Goal: Check status: Check status

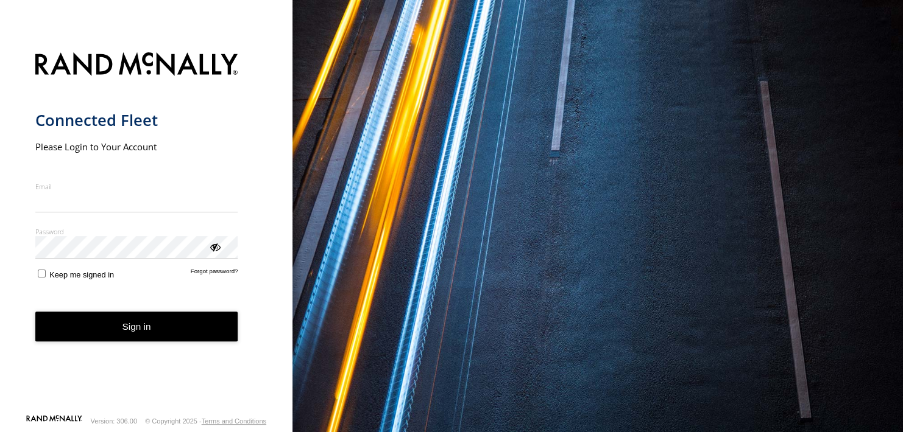
type input "**********"
click at [130, 337] on button "Sign in" at bounding box center [136, 327] width 203 height 30
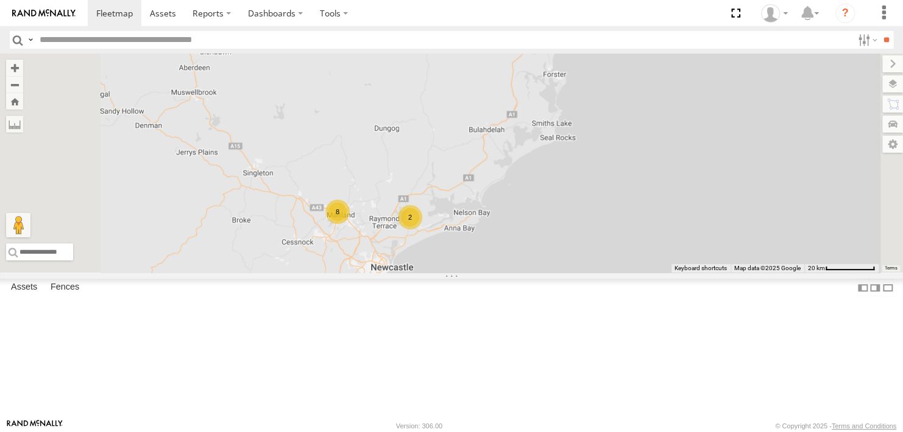
click at [0, 0] on div "Hiace Van All Assets" at bounding box center [0, 0] width 0 height 0
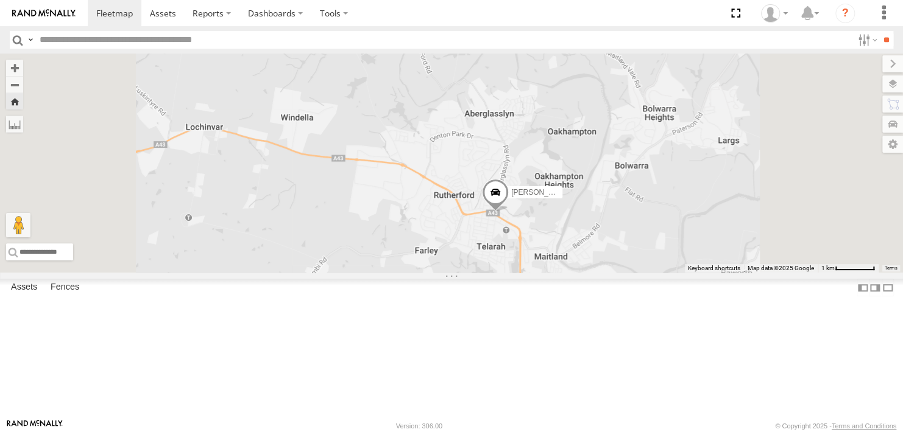
drag, startPoint x: 711, startPoint y: 326, endPoint x: 597, endPoint y: 262, distance: 130.9
click at [597, 262] on div "[PERSON_NAME]" at bounding box center [451, 163] width 903 height 219
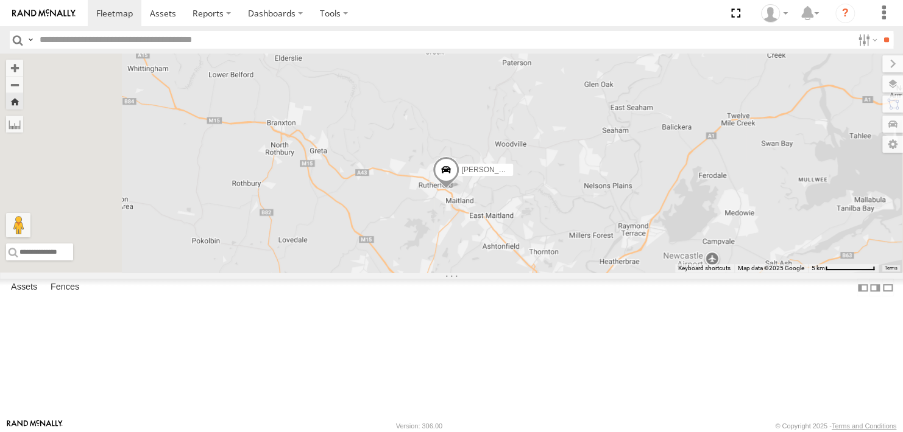
click at [0, 0] on div "[PERSON_NAME]" at bounding box center [0, 0] width 0 height 0
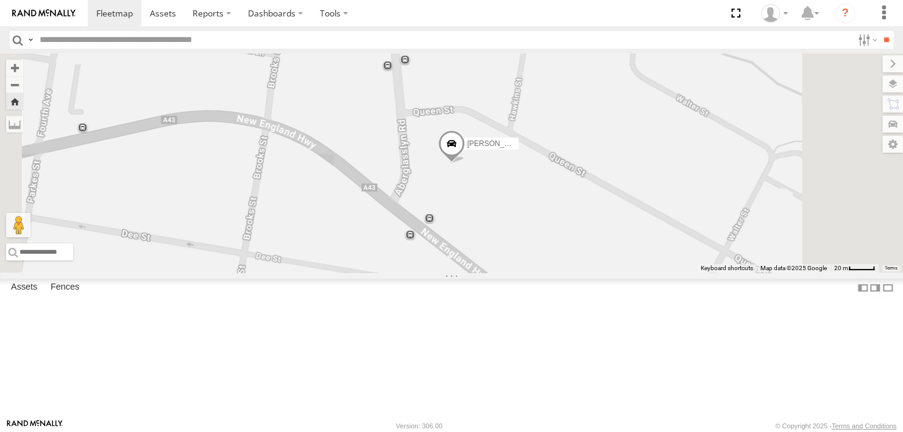
click at [0, 0] on div "All Assets" at bounding box center [0, 0] width 0 height 0
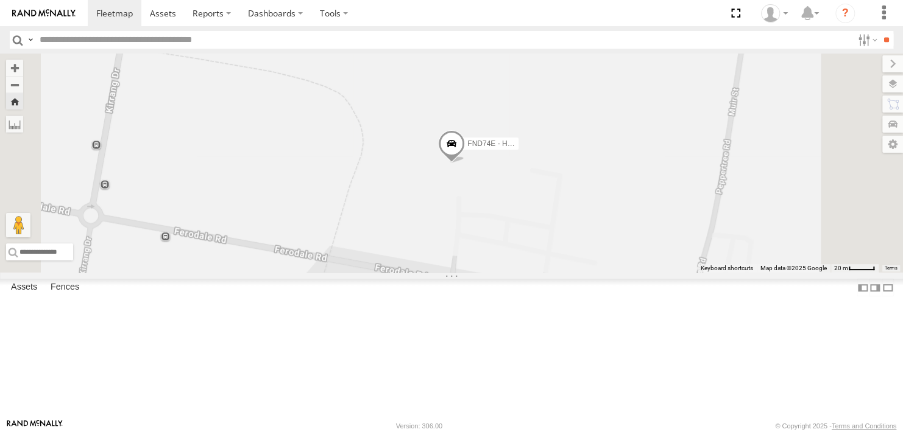
click at [0, 0] on div "All Assets" at bounding box center [0, 0] width 0 height 0
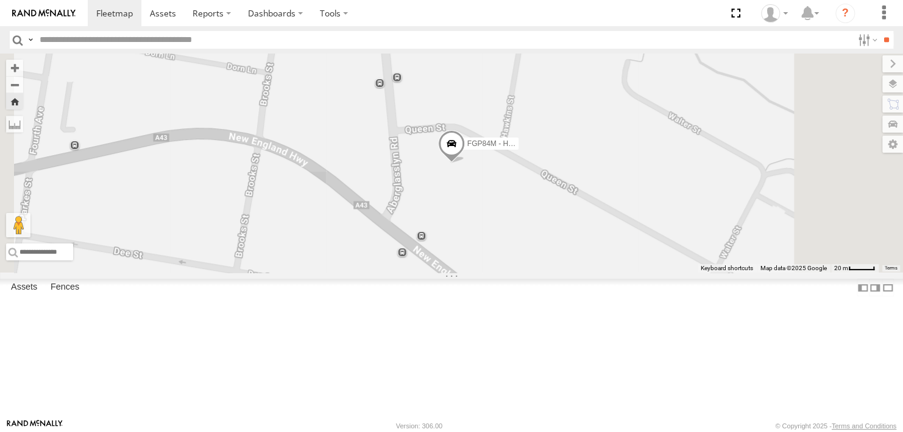
scroll to position [71, 0]
click at [0, 0] on div "All Assets" at bounding box center [0, 0] width 0 height 0
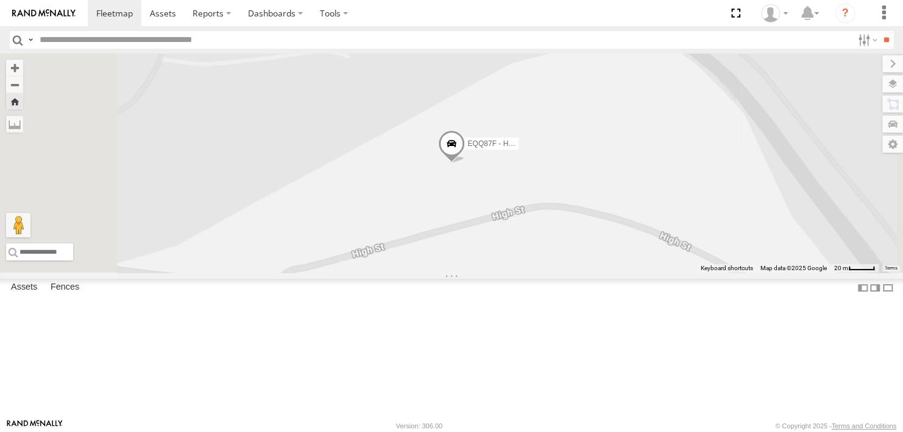
click at [0, 0] on div "ELK52J - Hilux" at bounding box center [0, 0] width 0 height 0
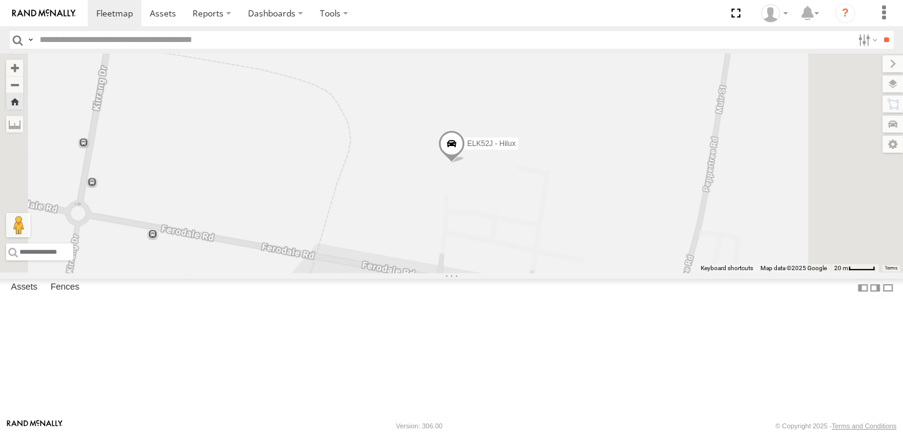
click at [0, 0] on div "All Assets" at bounding box center [0, 0] width 0 height 0
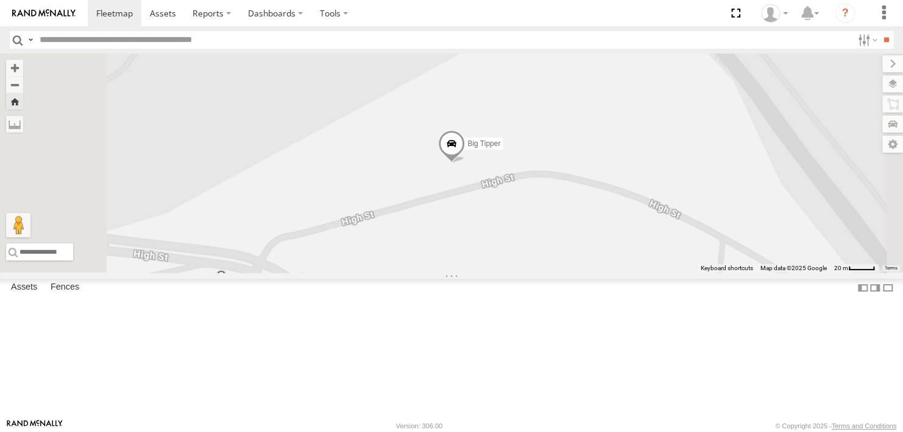
click at [0, 0] on div "ECK65G - Hilux" at bounding box center [0, 0] width 0 height 0
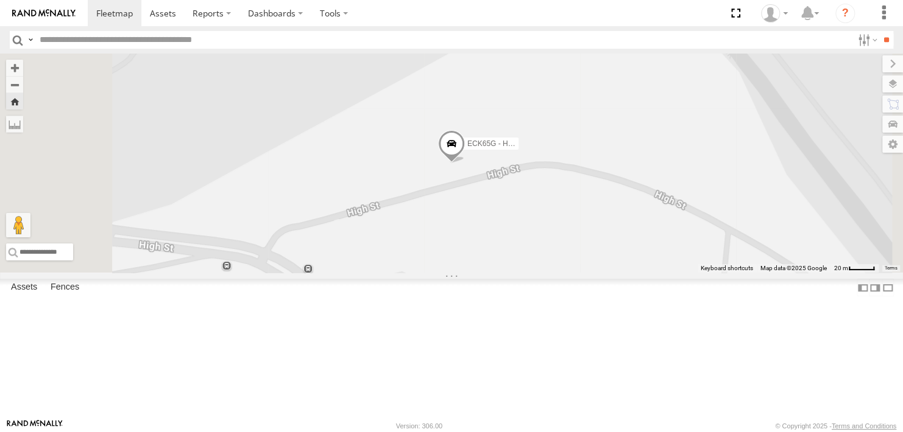
click at [0, 0] on div "EDU63T - Hilux" at bounding box center [0, 0] width 0 height 0
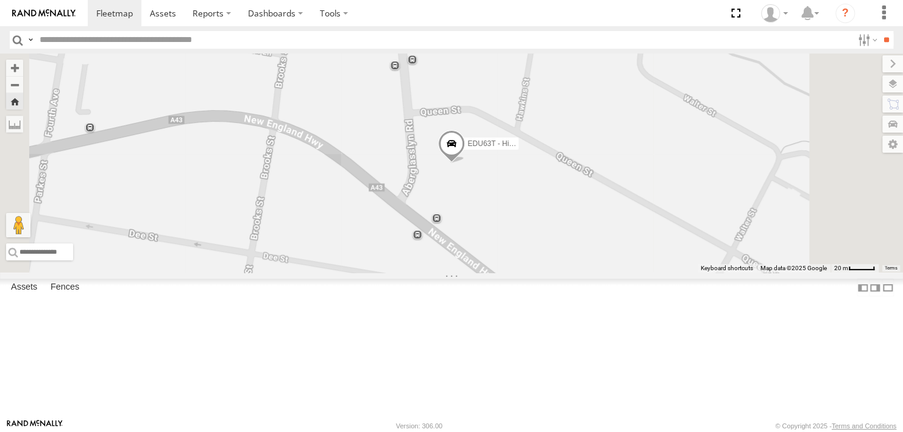
click at [0, 0] on div "All Assets" at bounding box center [0, 0] width 0 height 0
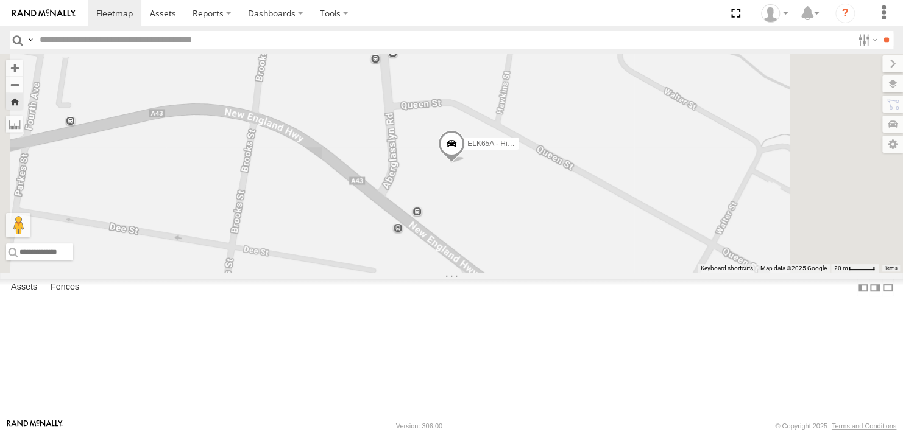
click at [0, 0] on div "EDU63T - Hilux" at bounding box center [0, 0] width 0 height 0
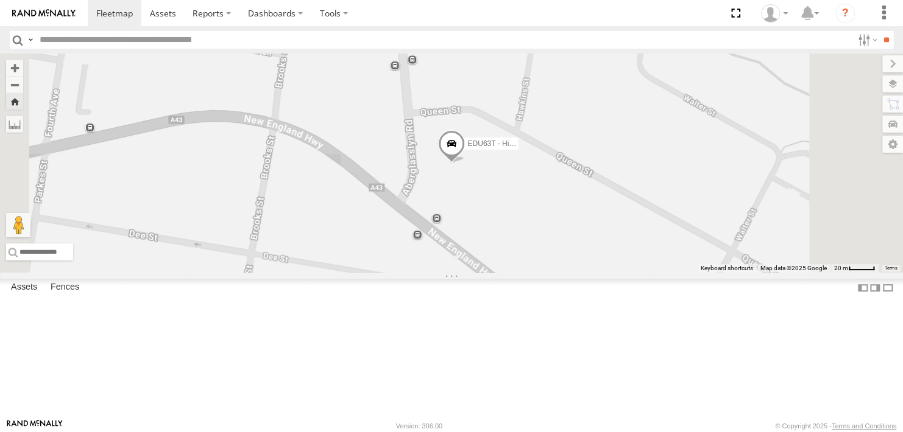
click at [0, 0] on div "DL59JJ - Hilux" at bounding box center [0, 0] width 0 height 0
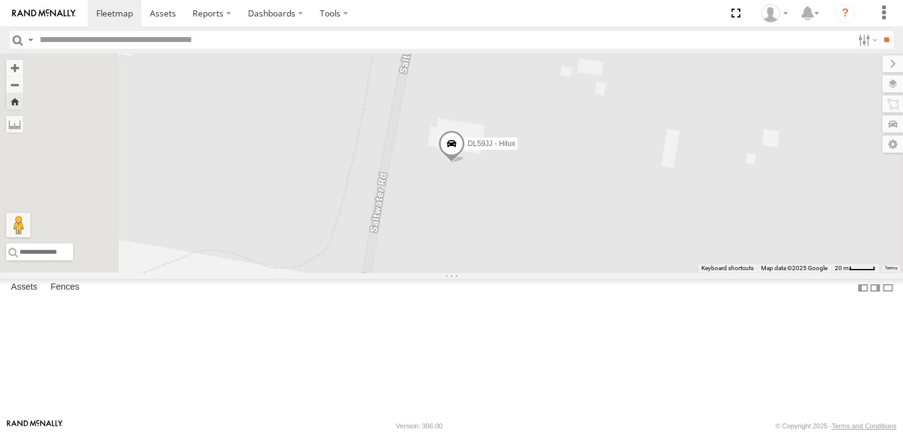
scroll to position [0, 0]
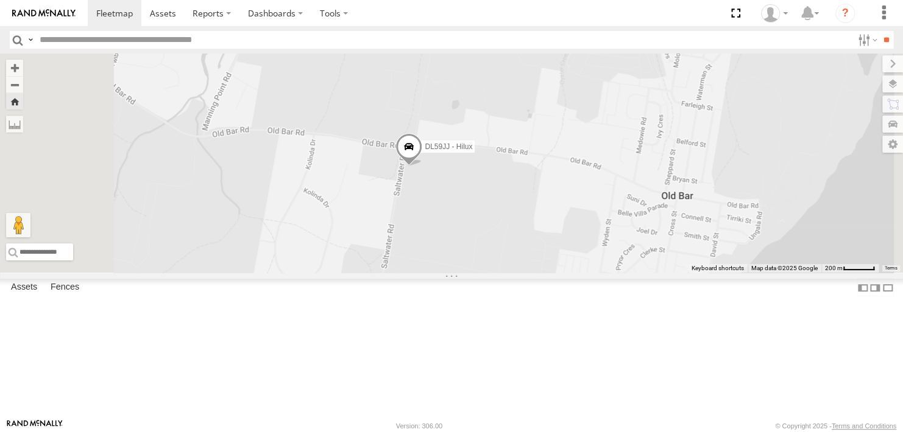
click at [595, 261] on div "DL59JJ - Hilux" at bounding box center [451, 163] width 903 height 219
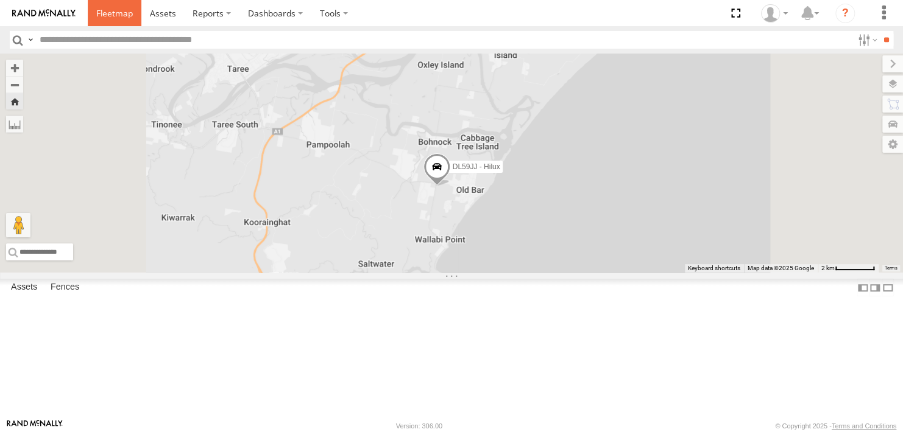
click at [120, 7] on link at bounding box center [115, 13] width 54 height 26
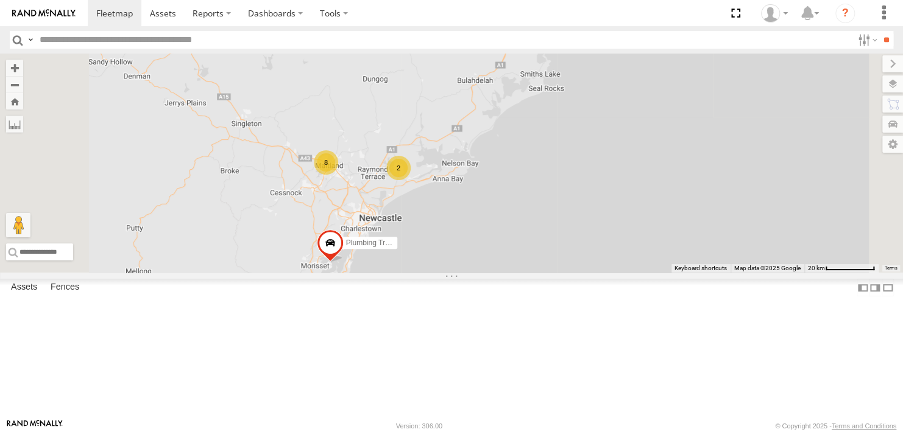
drag, startPoint x: 507, startPoint y: 291, endPoint x: 523, endPoint y: 238, distance: 55.1
click at [523, 238] on div "DL59JJ - Hilux Plumbing Truck 8 2" at bounding box center [451, 163] width 903 height 219
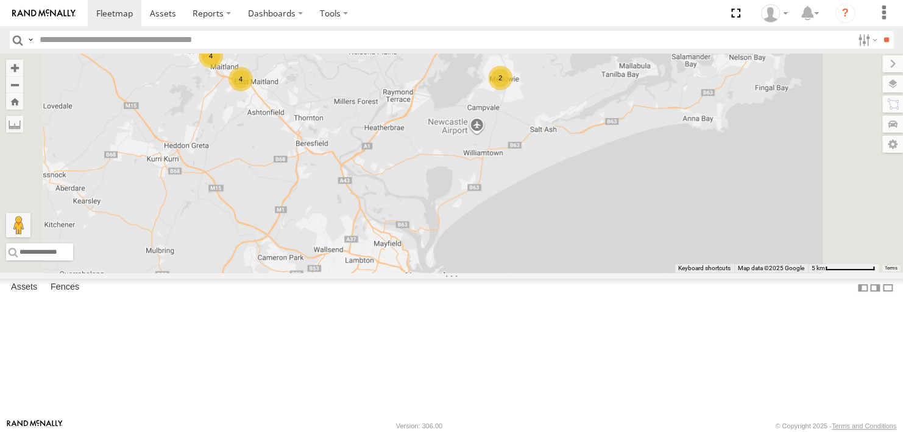
click at [534, 273] on div "DL59JJ - Hilux Plumbing Truck 4 2 4" at bounding box center [451, 163] width 903 height 219
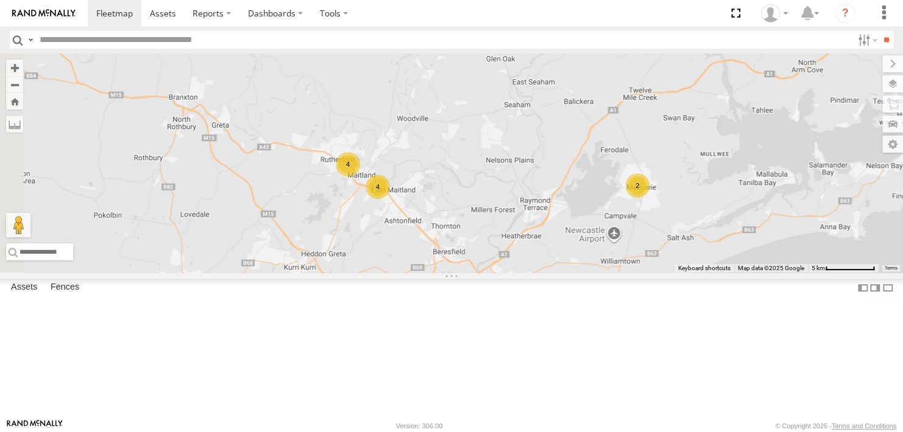
click at [0, 0] on div "FND74E - Hilux" at bounding box center [0, 0] width 0 height 0
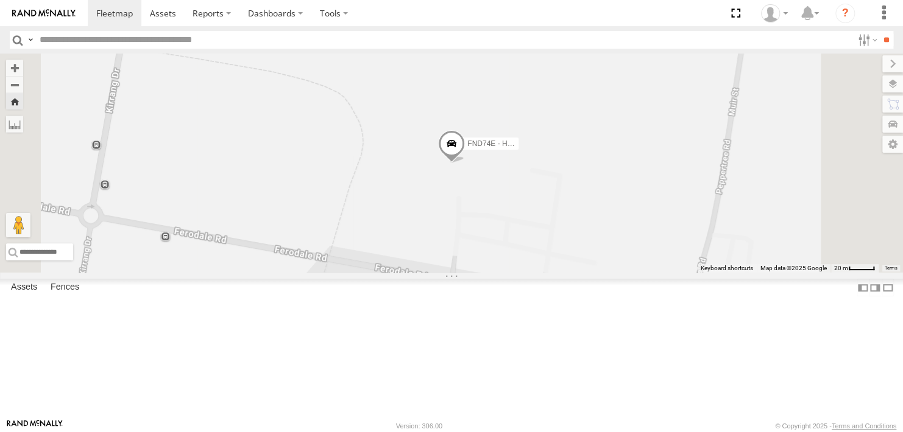
click at [0, 0] on span at bounding box center [0, 0] width 0 height 0
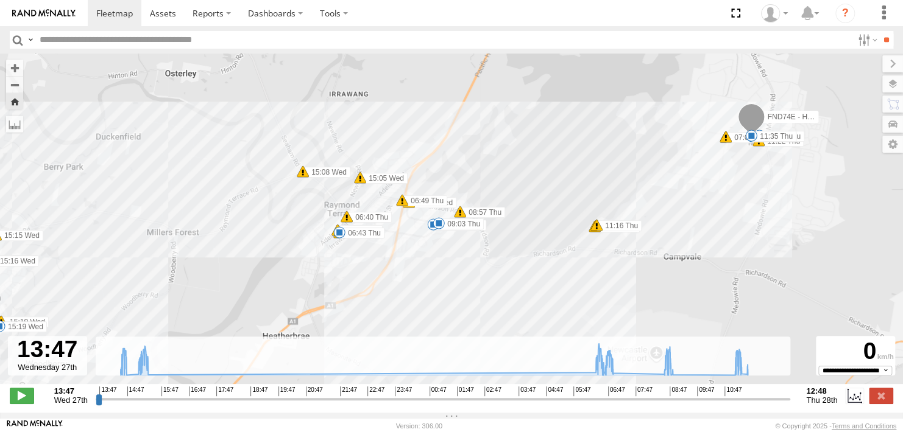
drag, startPoint x: 777, startPoint y: 222, endPoint x: 699, endPoint y: 228, distance: 78.1
click at [699, 228] on div "FND74E - Hilux 14:36 Wed 15:02 Wed 15:05 Wed 15:08 Wed 15:15 Wed 15:16 Wed 15:1…" at bounding box center [451, 225] width 903 height 343
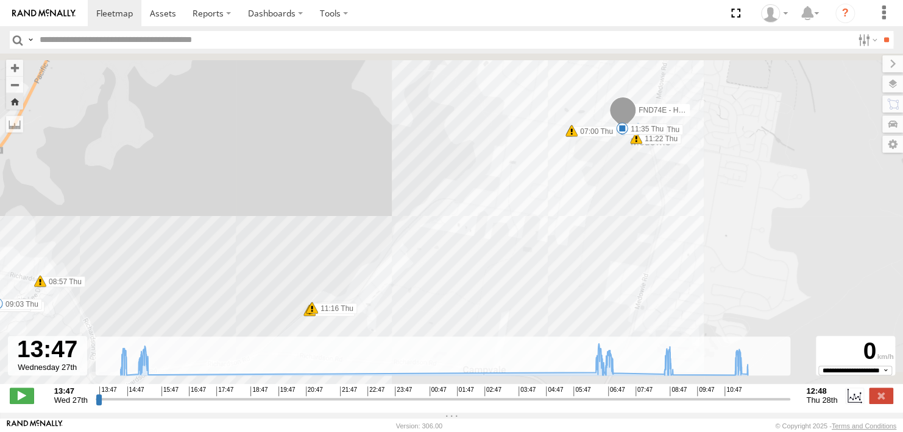
drag, startPoint x: 568, startPoint y: 230, endPoint x: 490, endPoint y: 301, distance: 105.2
click at [491, 301] on div "FND74E - Hilux 14:36 Wed 15:02 Wed 15:05 Wed 15:08 Wed 15:15 Wed 15:16 Wed 15:1…" at bounding box center [451, 225] width 903 height 343
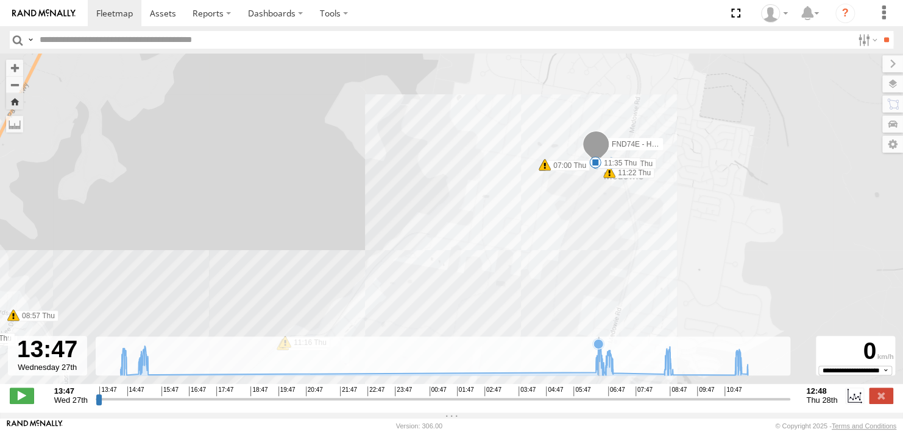
click at [599, 367] on icon at bounding box center [433, 359] width 639 height 31
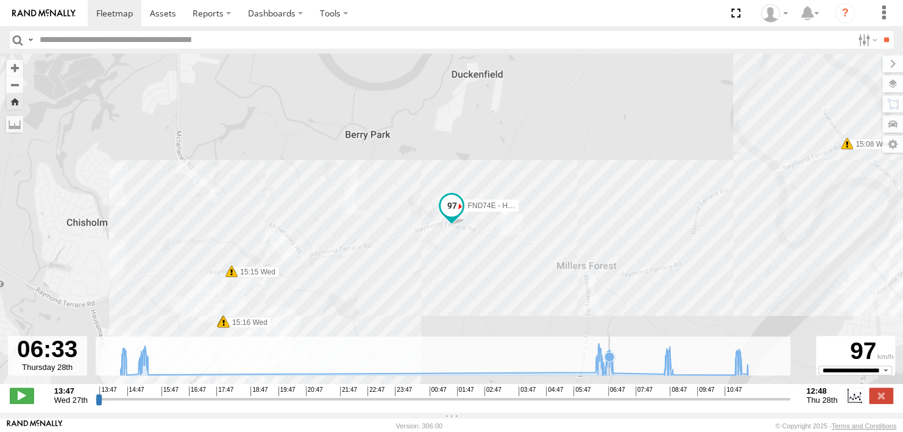
click at [609, 362] on icon at bounding box center [609, 357] width 10 height 10
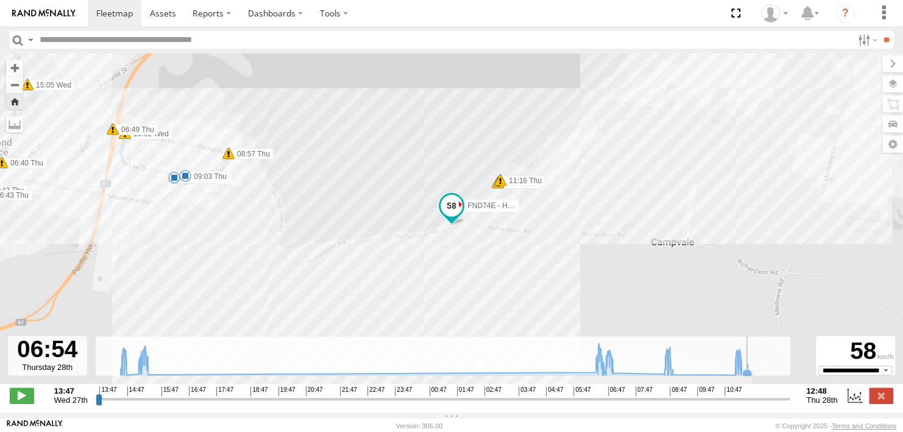
click at [746, 378] on icon at bounding box center [747, 374] width 10 height 10
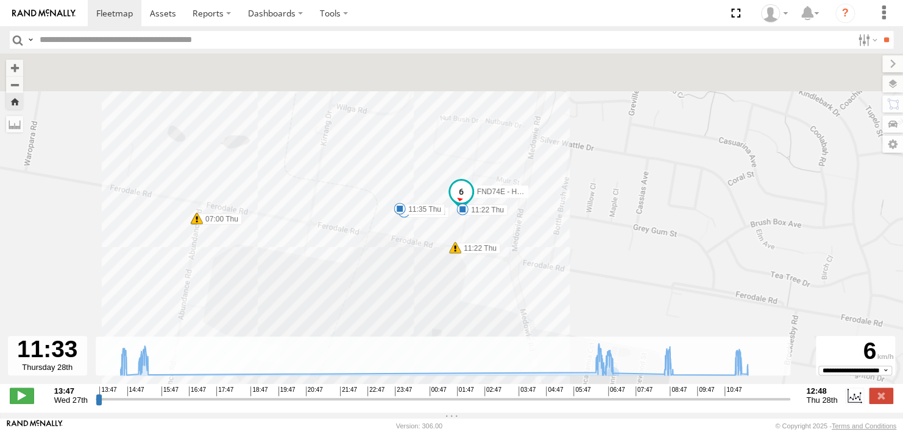
drag, startPoint x: 343, startPoint y: 211, endPoint x: 400, endPoint y: 315, distance: 118.8
click at [400, 315] on div "FND74E - Hilux 14:36 Wed 15:02 Wed 15:05 Wed 15:08 Wed 15:15 Wed 15:16 Wed 15:1…" at bounding box center [451, 225] width 903 height 343
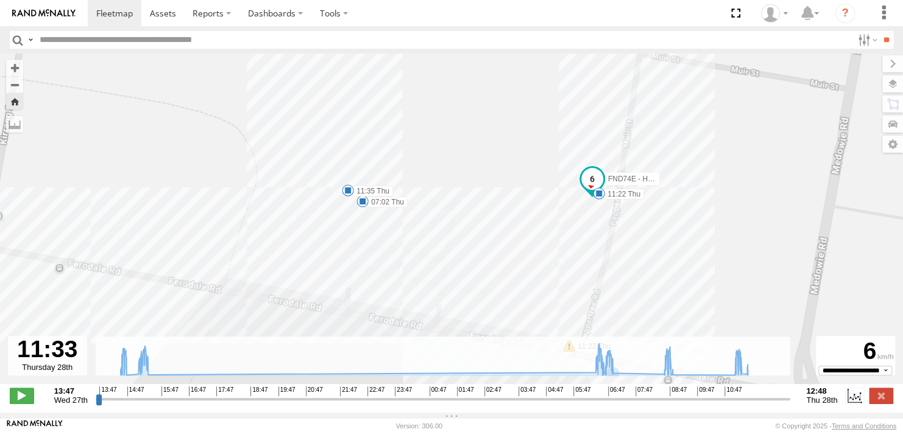
drag, startPoint x: 456, startPoint y: 180, endPoint x: 428, endPoint y: 150, distance: 40.5
click at [428, 150] on div "FND74E - Hilux 14:36 Wed 15:02 Wed 15:05 Wed 15:08 Wed 15:15 Wed 15:16 Wed 15:1…" at bounding box center [451, 225] width 903 height 343
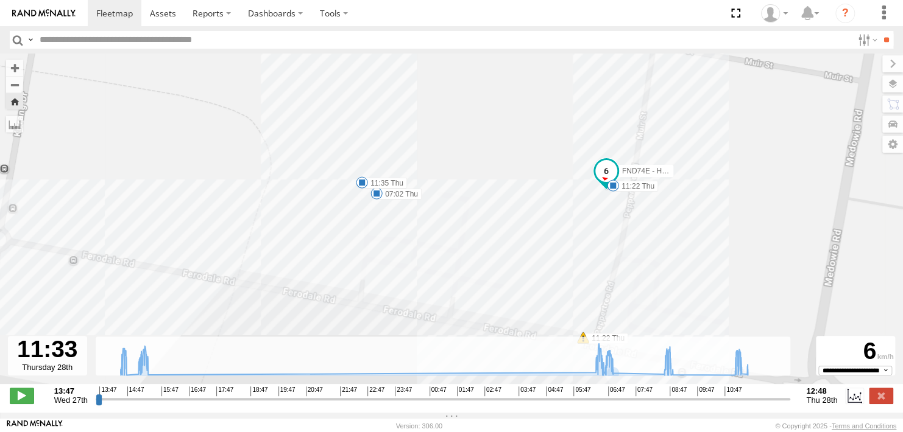
drag, startPoint x: 434, startPoint y: 203, endPoint x: 456, endPoint y: 191, distance: 24.8
click at [456, 191] on div "FND74E - Hilux 14:36 Wed 15:02 Wed 15:05 Wed 15:08 Wed 15:15 Wed 15:16 Wed 15:1…" at bounding box center [451, 225] width 903 height 343
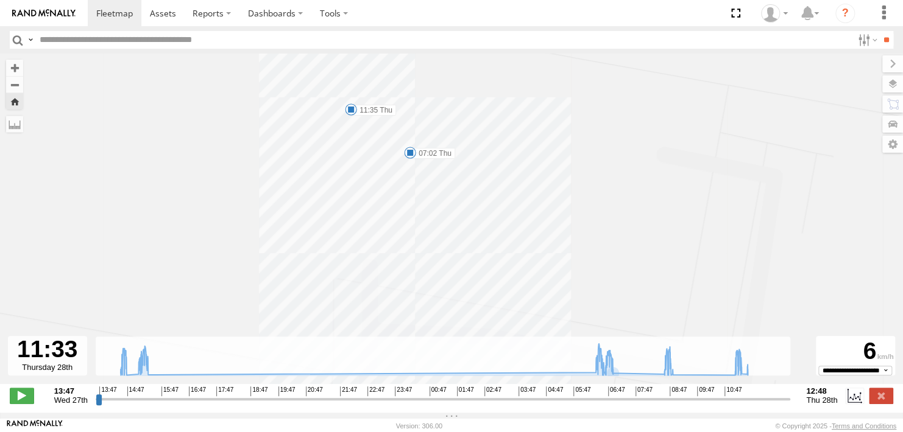
drag, startPoint x: 398, startPoint y: 220, endPoint x: 454, endPoint y: 254, distance: 65.8
click at [454, 254] on div "FND74E - Hilux 14:36 Wed 15:02 Wed 15:05 Wed 15:08 Wed 15:15 Wed 15:16 Wed 15:1…" at bounding box center [451, 225] width 903 height 343
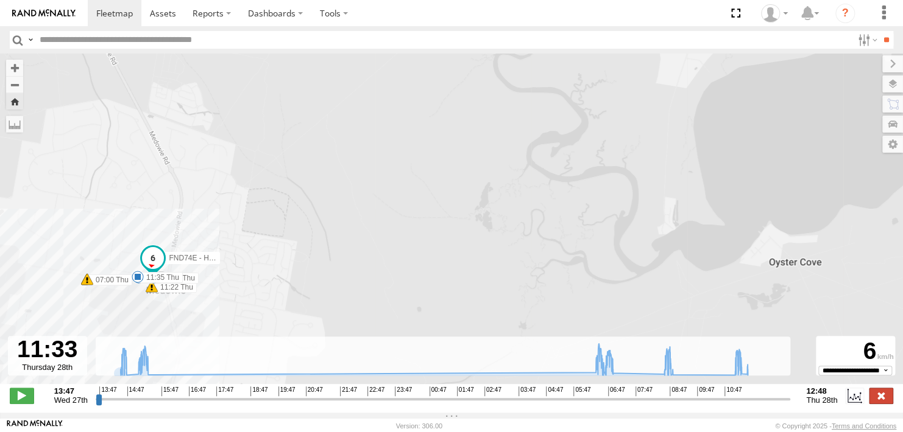
click at [877, 401] on label at bounding box center [880, 396] width 24 height 16
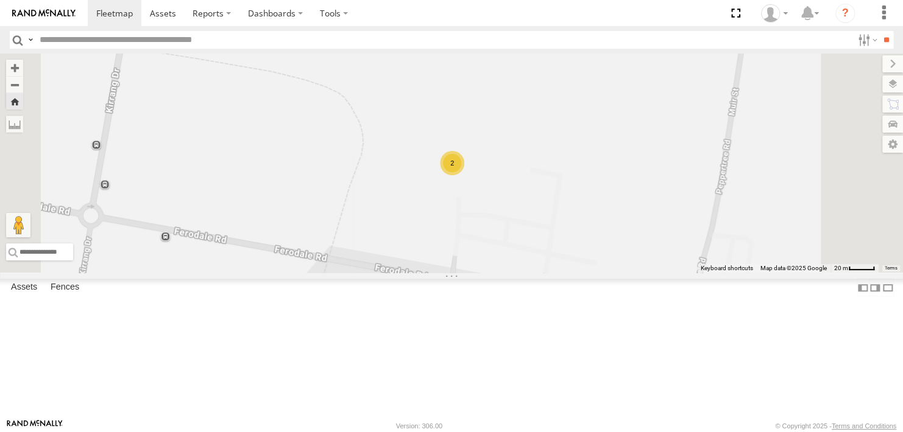
click at [0, 0] on div "DL59JJ - Hilux" at bounding box center [0, 0] width 0 height 0
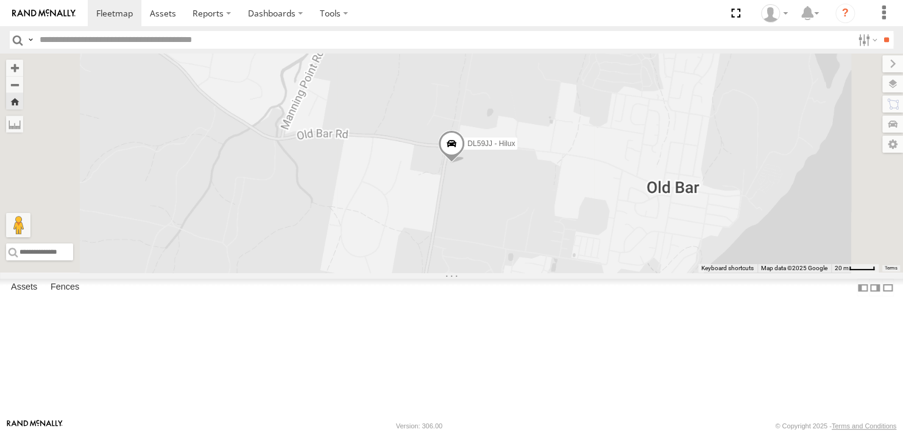
click at [0, 0] on span at bounding box center [0, 0] width 0 height 0
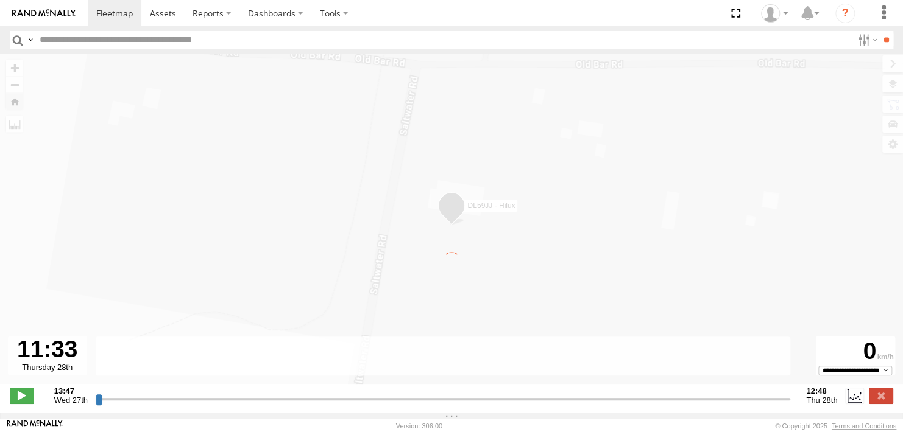
type input "**********"
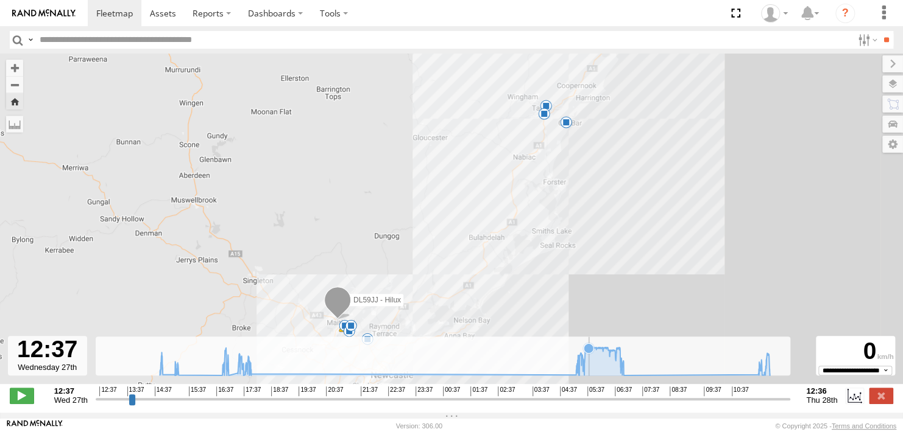
click at [589, 372] on icon at bounding box center [464, 361] width 622 height 29
click at [580, 373] on icon at bounding box center [464, 361] width 622 height 29
click at [588, 375] on icon at bounding box center [464, 361] width 622 height 29
click at [599, 373] on icon at bounding box center [465, 361] width 610 height 29
click at [597, 374] on icon at bounding box center [465, 361] width 610 height 29
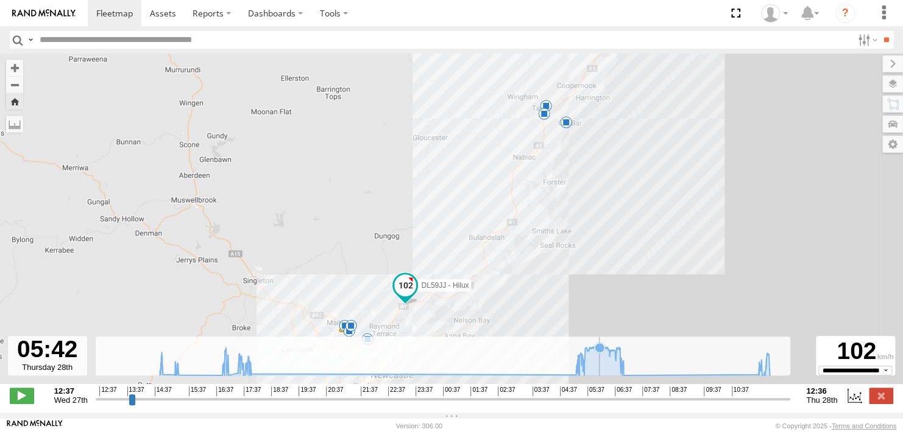
drag, startPoint x: 599, startPoint y: 372, endPoint x: 606, endPoint y: 372, distance: 7.3
click at [605, 372] on icon at bounding box center [465, 361] width 610 height 29
click at [606, 372] on icon at bounding box center [465, 361] width 610 height 29
click at [610, 370] on icon at bounding box center [464, 361] width 622 height 29
click at [605, 373] on icon at bounding box center [465, 361] width 610 height 29
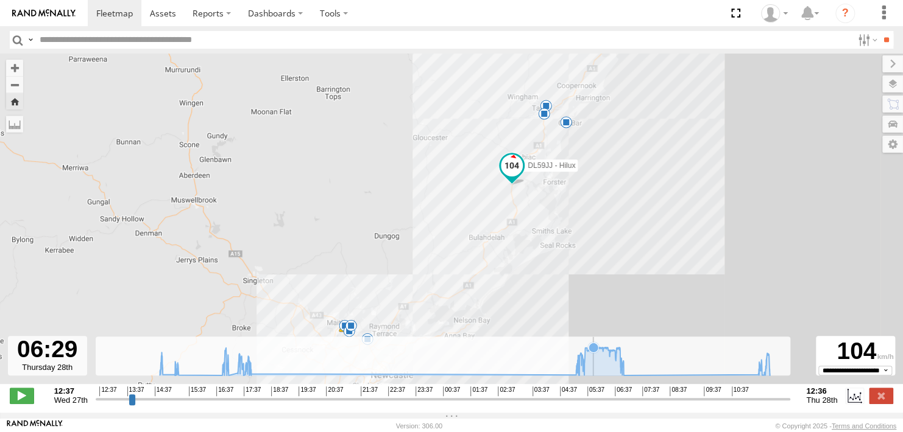
click at [593, 373] on icon at bounding box center [465, 361] width 610 height 29
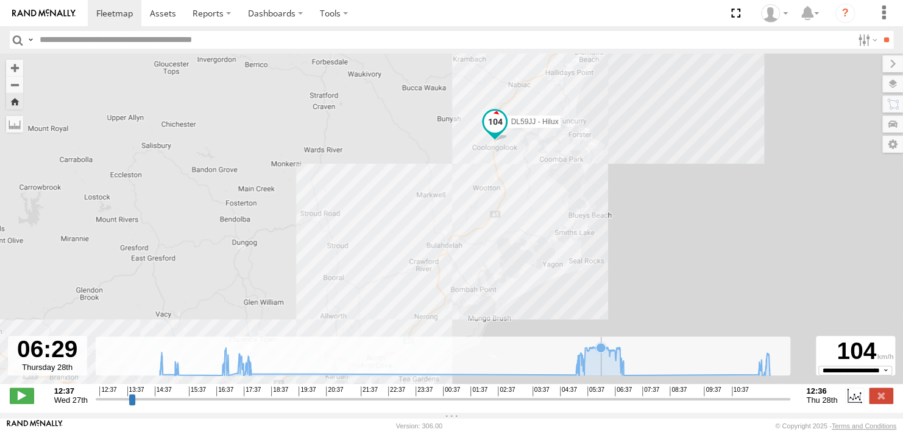
click at [607, 361] on icon at bounding box center [464, 361] width 622 height 29
click at [610, 364] on icon at bounding box center [464, 361] width 622 height 29
click at [604, 364] on icon at bounding box center [464, 361] width 622 height 29
click at [617, 365] on icon at bounding box center [464, 361] width 622 height 29
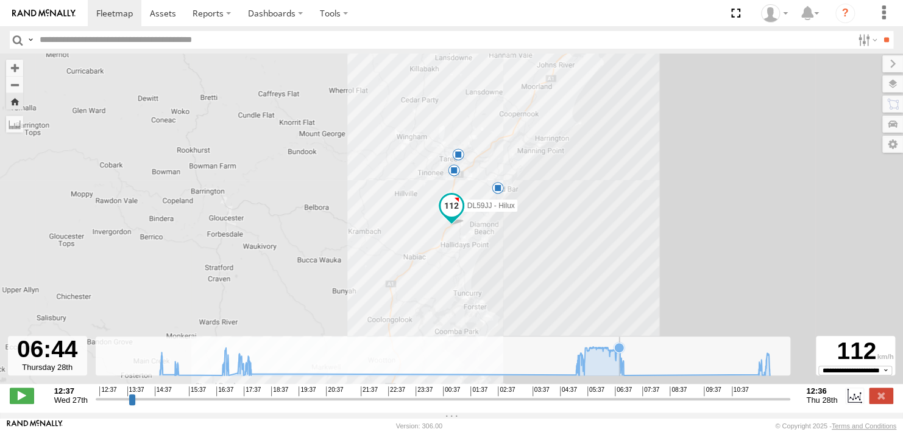
click at [619, 367] on icon at bounding box center [464, 361] width 622 height 29
click at [759, 374] on g at bounding box center [464, 363] width 622 height 33
click at [768, 371] on icon at bounding box center [464, 361] width 622 height 29
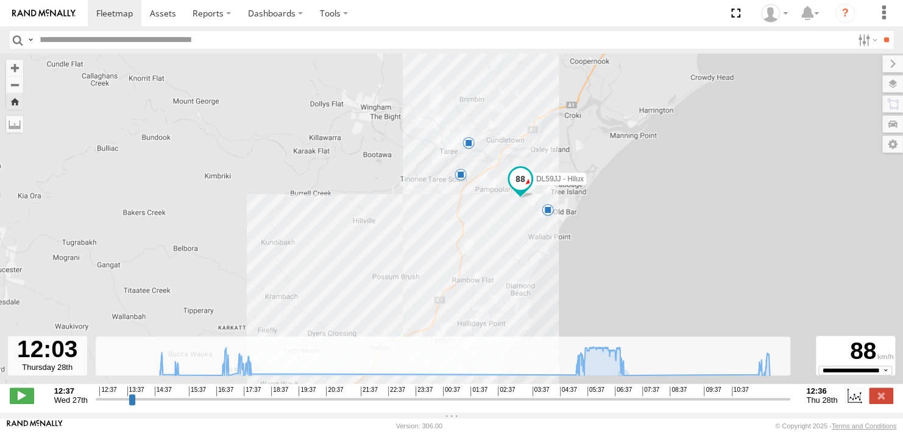
drag, startPoint x: 473, startPoint y: 197, endPoint x: 527, endPoint y: 305, distance: 120.4
click at [530, 311] on div "DL59JJ - Hilux 14:49 Wed 15:18 Wed 17:04 Wed 17:54 Wed 06:58 Thu 11:50 Thu 12:0…" at bounding box center [451, 225] width 903 height 343
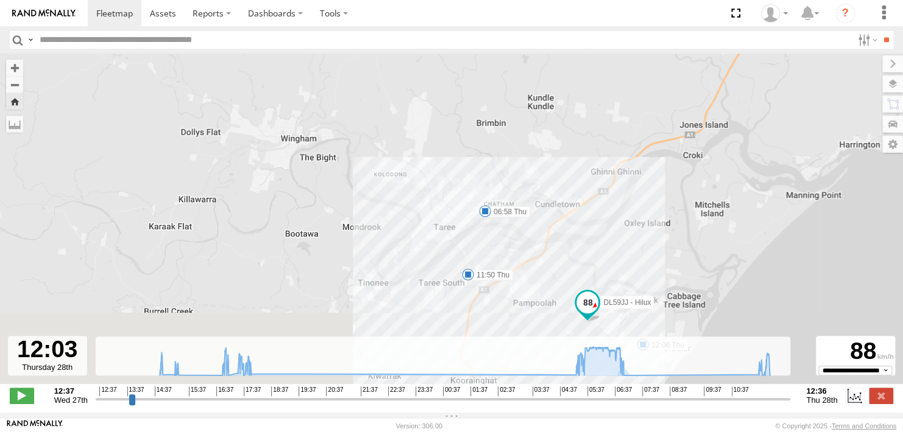
drag, startPoint x: 432, startPoint y: 175, endPoint x: 411, endPoint y: 139, distance: 42.0
click at [411, 139] on div "DL59JJ - Hilux 14:49 Wed 15:18 Wed 17:04 Wed 17:54 Wed 06:58 Thu 11:50 Thu 12:0…" at bounding box center [451, 225] width 903 height 343
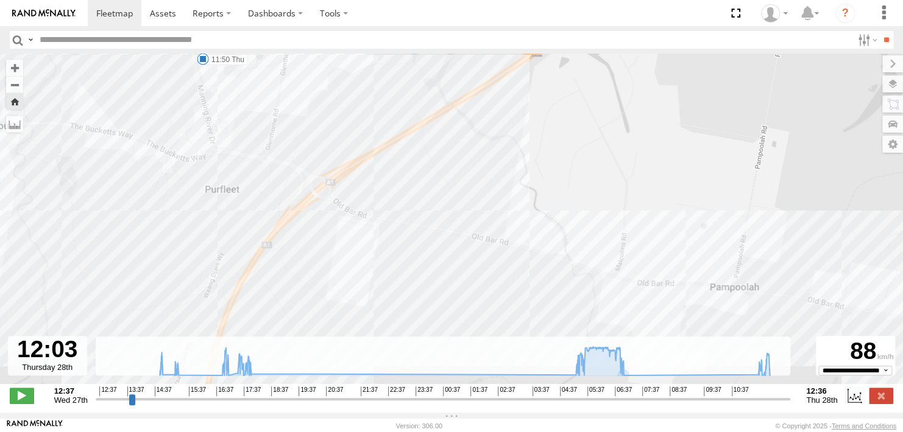
drag, startPoint x: 347, startPoint y: 108, endPoint x: 471, endPoint y: 252, distance: 189.5
click at [471, 252] on div "DL59JJ - Hilux 14:49 Wed 15:18 Wed 17:04 Wed 17:54 Wed 06:58 Thu 11:50 Thu 12:0…" at bounding box center [451, 225] width 903 height 343
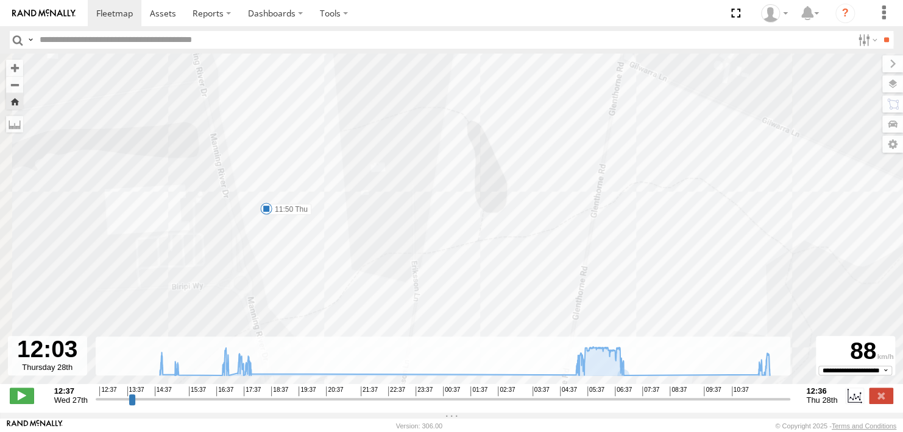
drag, startPoint x: 272, startPoint y: 214, endPoint x: 337, endPoint y: 267, distance: 84.0
click at [337, 267] on div "DL59JJ - Hilux 14:49 Wed 15:18 Wed 17:04 Wed 17:54 Wed 06:58 Thu 11:50 Thu 12:0…" at bounding box center [451, 225] width 903 height 343
